Goal: Use online tool/utility

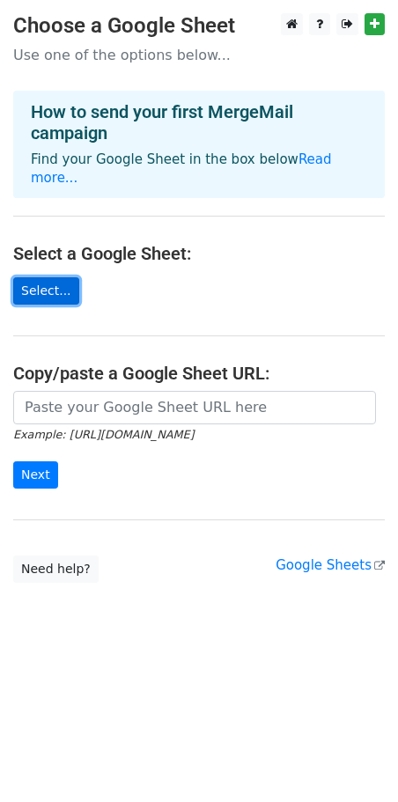
click at [59, 297] on link "Select..." at bounding box center [46, 290] width 66 height 27
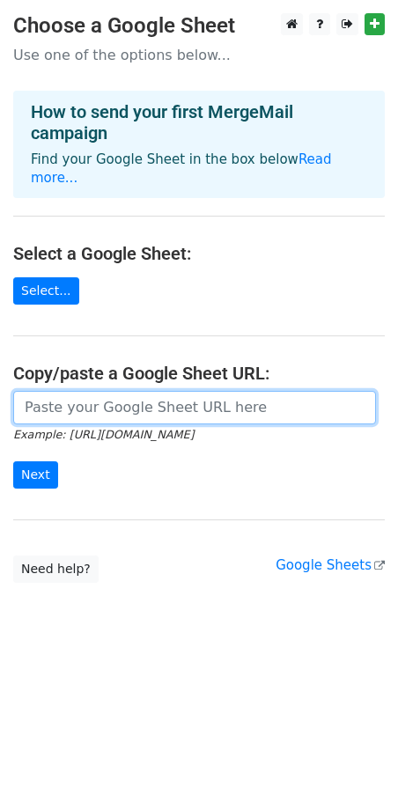
click at [52, 403] on input "url" at bounding box center [194, 407] width 362 height 33
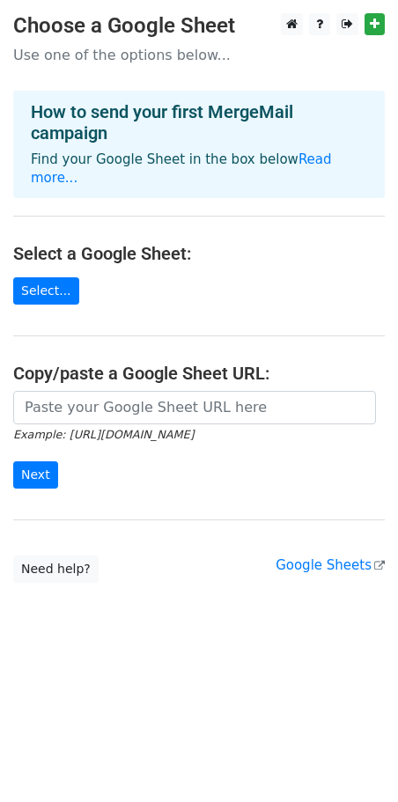
click at [126, 440] on small "Example: [URL][DOMAIN_NAME]" at bounding box center [103, 434] width 180 height 13
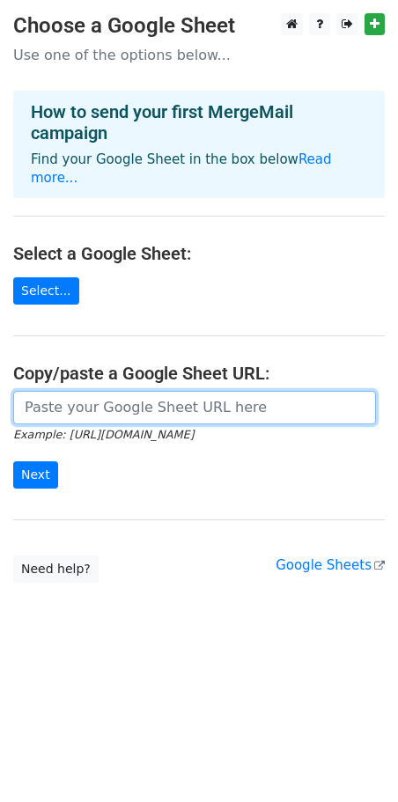
click at [104, 406] on input "url" at bounding box center [194, 407] width 362 height 33
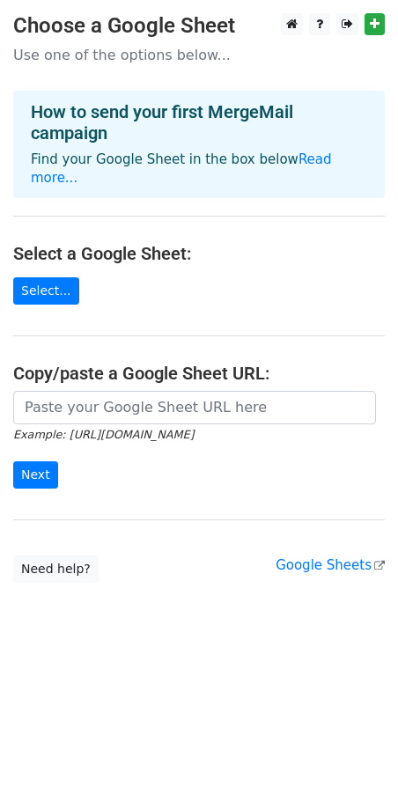
click at [220, 472] on form "Example: [URL][DOMAIN_NAME] Next" at bounding box center [198, 440] width 371 height 99
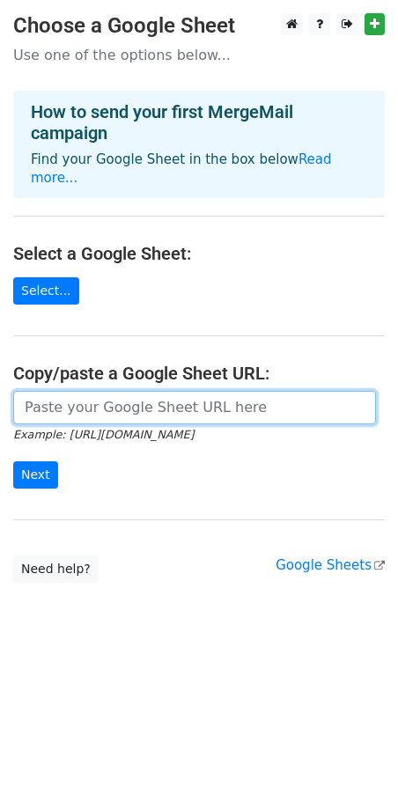
click at [135, 413] on input "url" at bounding box center [194, 407] width 362 height 33
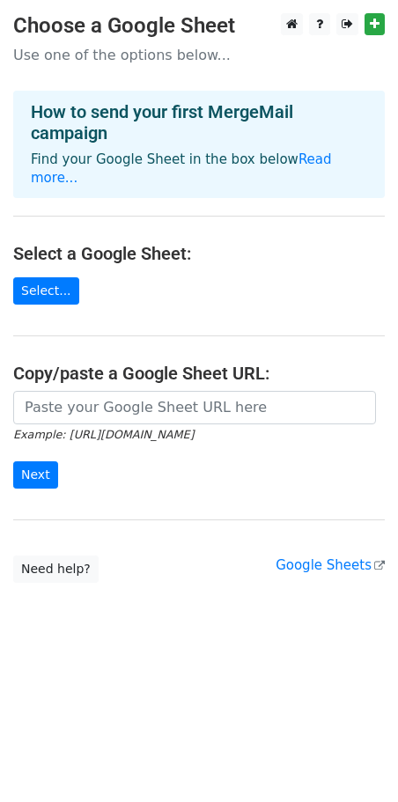
click at [141, 460] on form "Example: [URL][DOMAIN_NAME] Next" at bounding box center [198, 440] width 371 height 99
click at [300, 560] on link "Google Sheets" at bounding box center [329, 565] width 109 height 16
click at [39, 289] on link "Select..." at bounding box center [46, 290] width 66 height 27
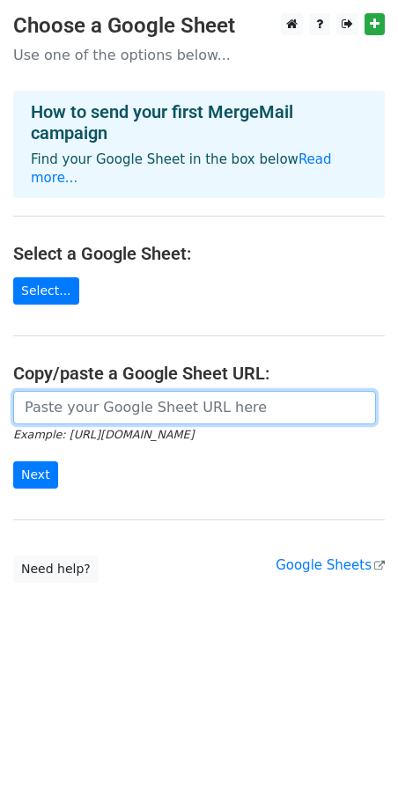
click at [88, 398] on input "url" at bounding box center [194, 407] width 362 height 33
click at [106, 406] on input "url" at bounding box center [194, 407] width 362 height 33
paste input "[URL][DOMAIN_NAME]"
type input "[URL][DOMAIN_NAME]"
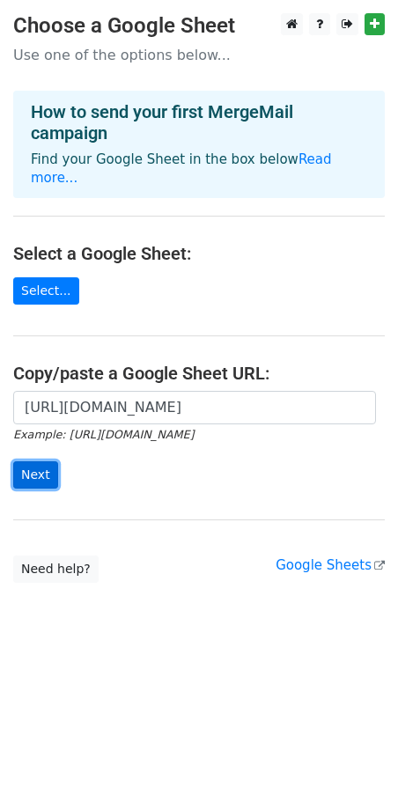
click at [45, 474] on input "Next" at bounding box center [35, 474] width 45 height 27
